Goal: Navigation & Orientation: Find specific page/section

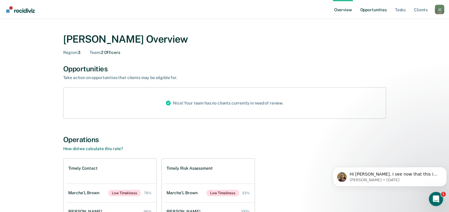
click at [373, 11] on link "Opportunities" at bounding box center [373, 9] width 29 height 19
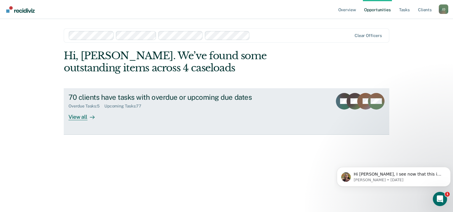
click at [82, 119] on div "View all" at bounding box center [85, 115] width 33 height 12
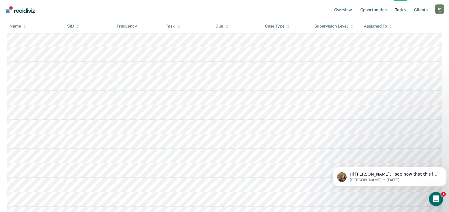
scroll to position [208, 0]
click at [440, 197] on icon "Open Intercom Messenger" at bounding box center [435, 199] width 10 height 10
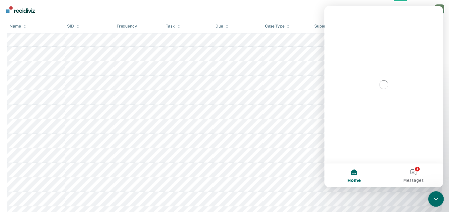
scroll to position [0, 0]
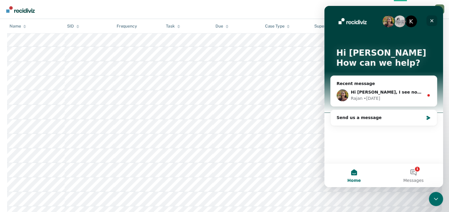
click at [430, 19] on icon "Close" at bounding box center [431, 20] width 3 height 3
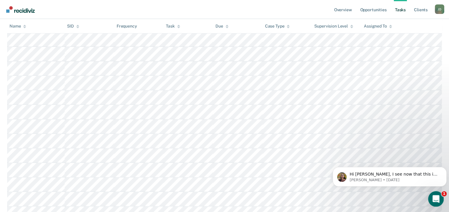
click at [433, 197] on icon "Open Intercom Messenger" at bounding box center [435, 199] width 10 height 10
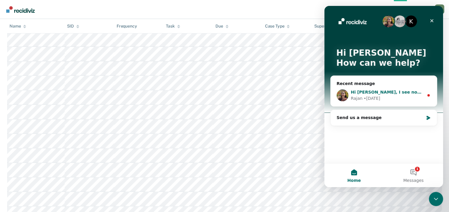
click at [375, 88] on div "Hi [PERSON_NAME], I see now that this is a new officer. They should update in R…" at bounding box center [383, 96] width 106 height 22
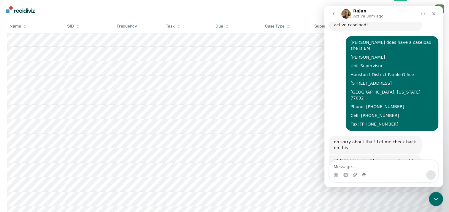
scroll to position [244, 0]
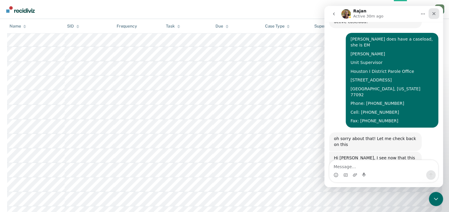
click at [435, 13] on icon "Close" at bounding box center [433, 13] width 5 height 5
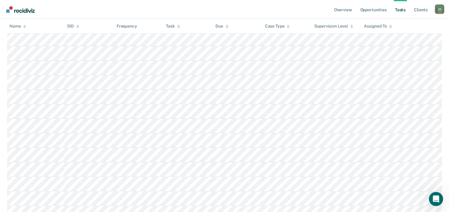
scroll to position [0, 0]
